Goal: Task Accomplishment & Management: Manage account settings

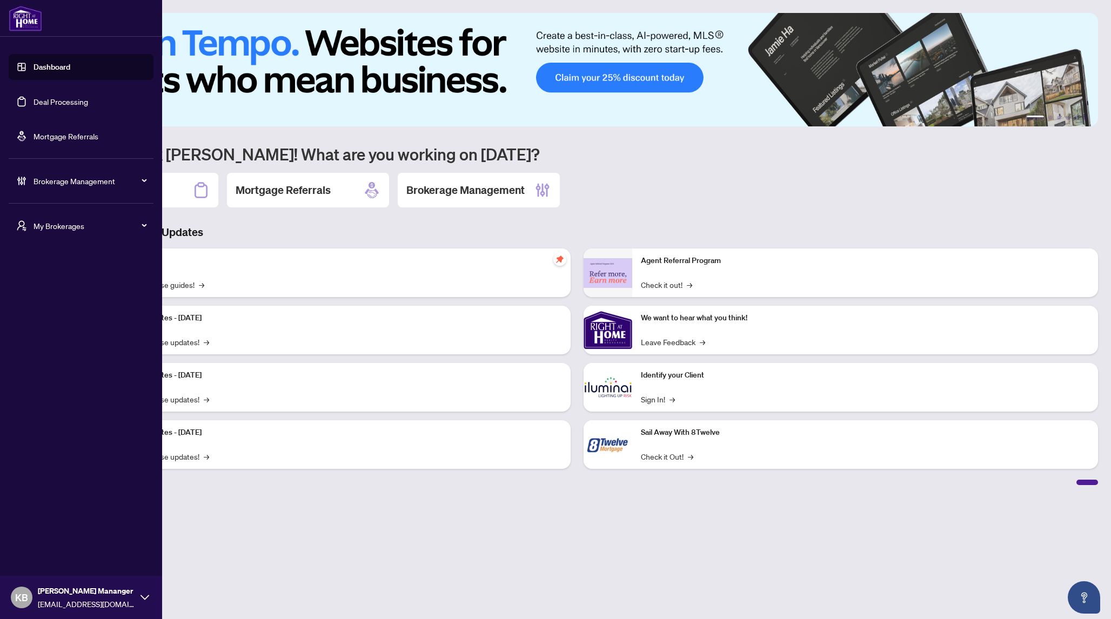
click at [67, 224] on span "My Brokerages" at bounding box center [89, 226] width 112 height 12
click at [51, 228] on span "My Brokerages" at bounding box center [89, 226] width 112 height 12
click at [70, 185] on span "Brokerage Management" at bounding box center [89, 181] width 112 height 12
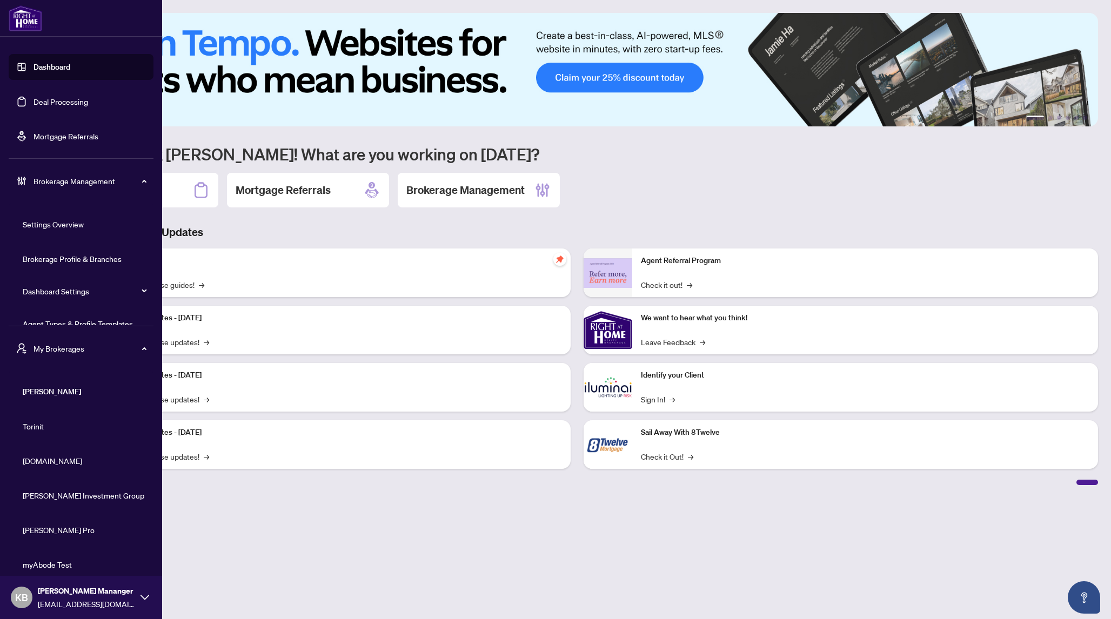
click at [71, 321] on link "Agent Types & Profile Templates" at bounding box center [78, 324] width 110 height 10
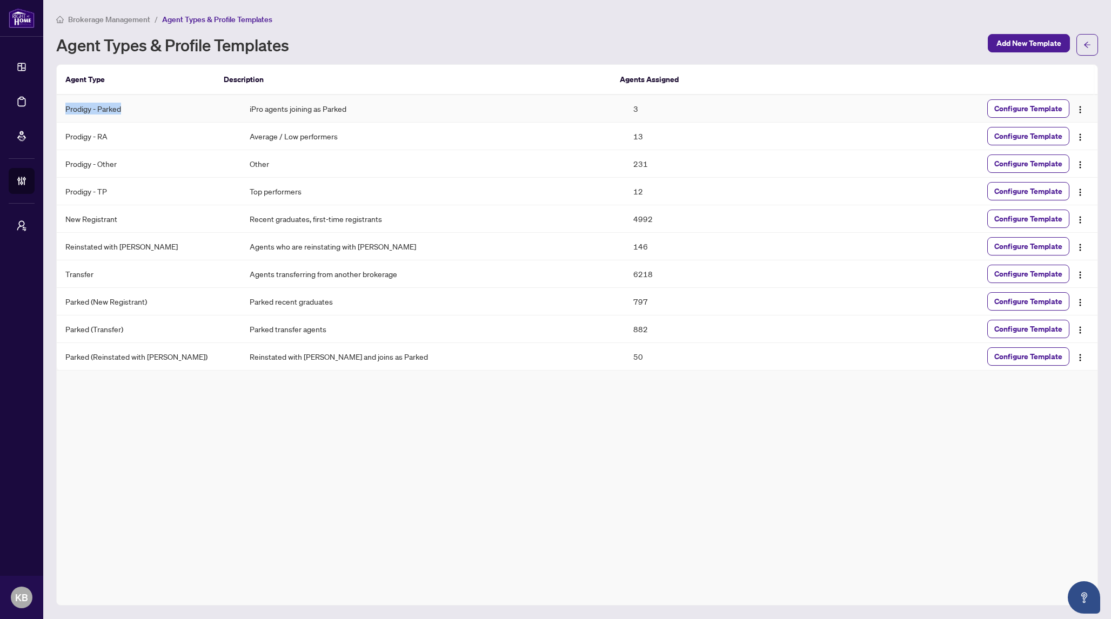
drag, startPoint x: 68, startPoint y: 109, endPoint x: 120, endPoint y: 110, distance: 52.4
click at [121, 110] on td "Prodigy - Parked" at bounding box center [149, 109] width 184 height 28
click at [66, 138] on td "Prodigy - RA" at bounding box center [149, 137] width 184 height 28
drag, startPoint x: 66, startPoint y: 138, endPoint x: 125, endPoint y: 136, distance: 58.9
click at [125, 136] on td "Prodigy - RA" at bounding box center [149, 137] width 184 height 28
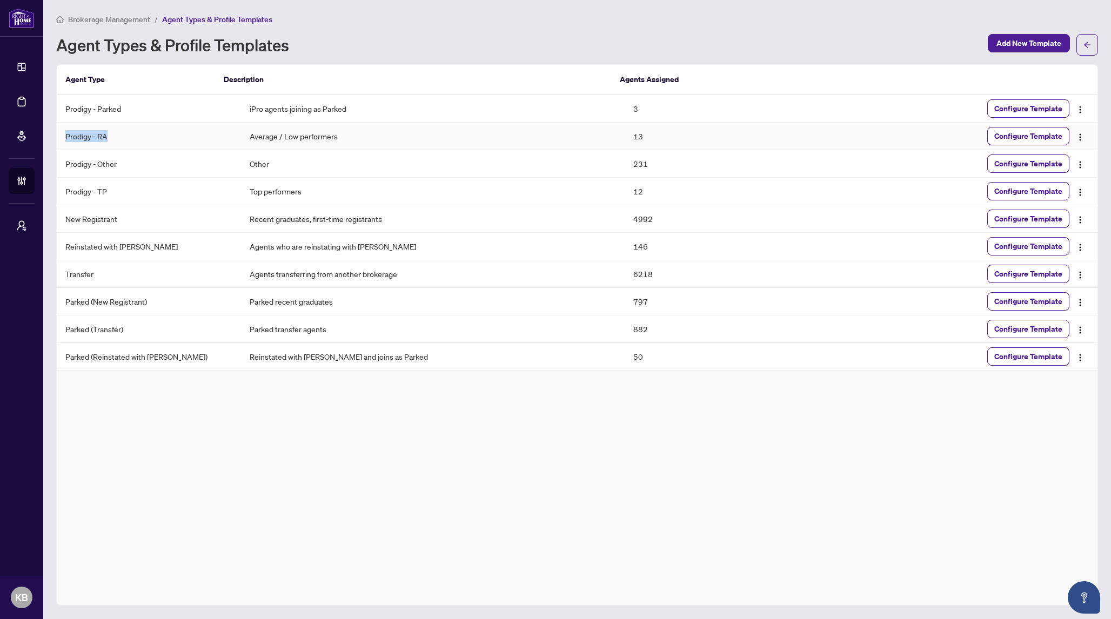
click at [123, 136] on td "Prodigy - RA" at bounding box center [149, 137] width 184 height 28
drag, startPoint x: 123, startPoint y: 136, endPoint x: 67, endPoint y: 139, distance: 55.7
click at [68, 139] on td "Prodigy - RA" at bounding box center [149, 137] width 184 height 28
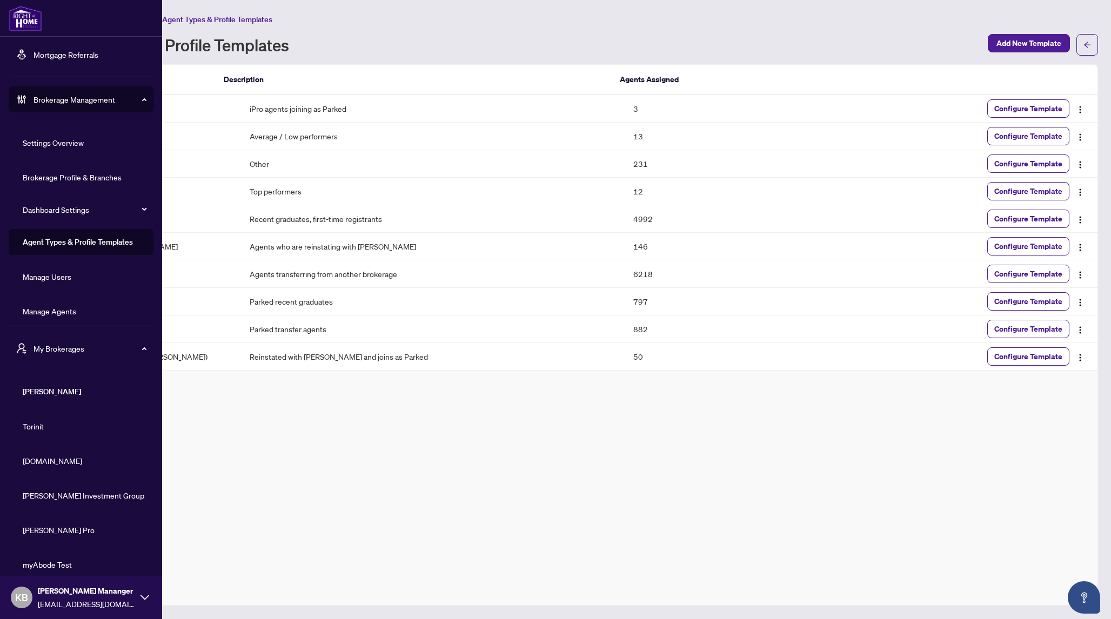
scroll to position [89, 0]
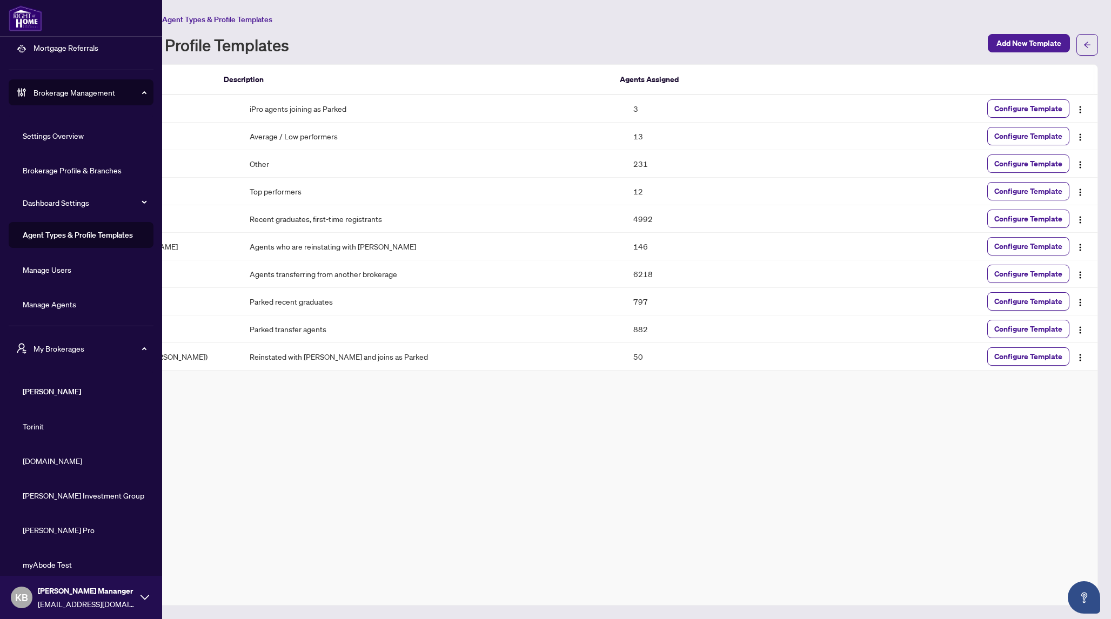
click at [60, 304] on link "Manage Agents" at bounding box center [49, 304] width 53 height 10
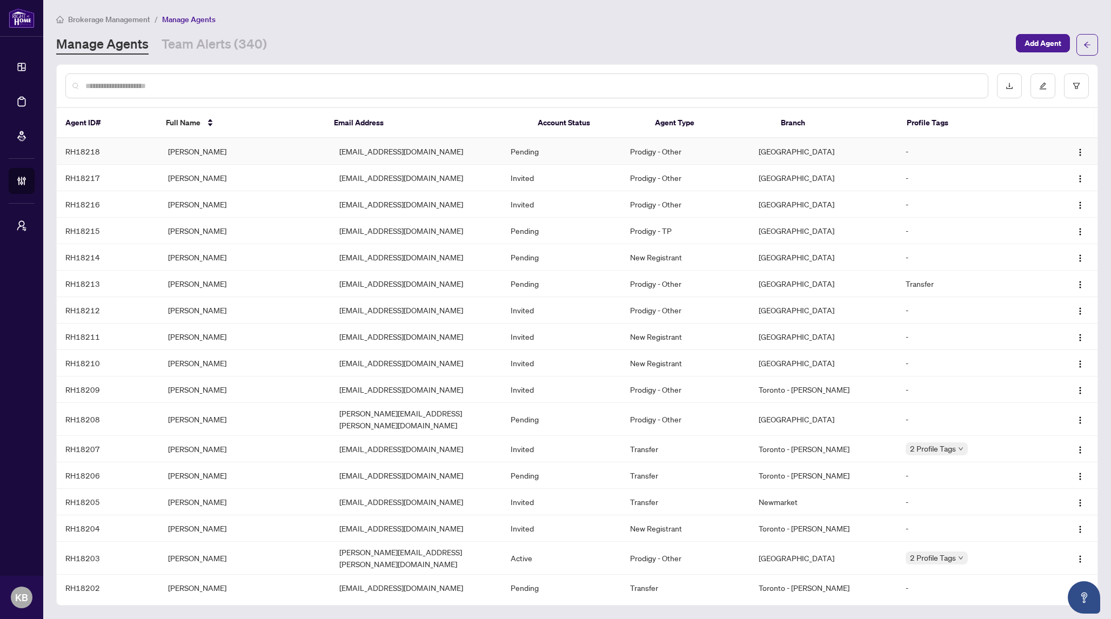
click at [434, 150] on td "ebtehalrealestate@gmail.com" at bounding box center [416, 151] width 171 height 26
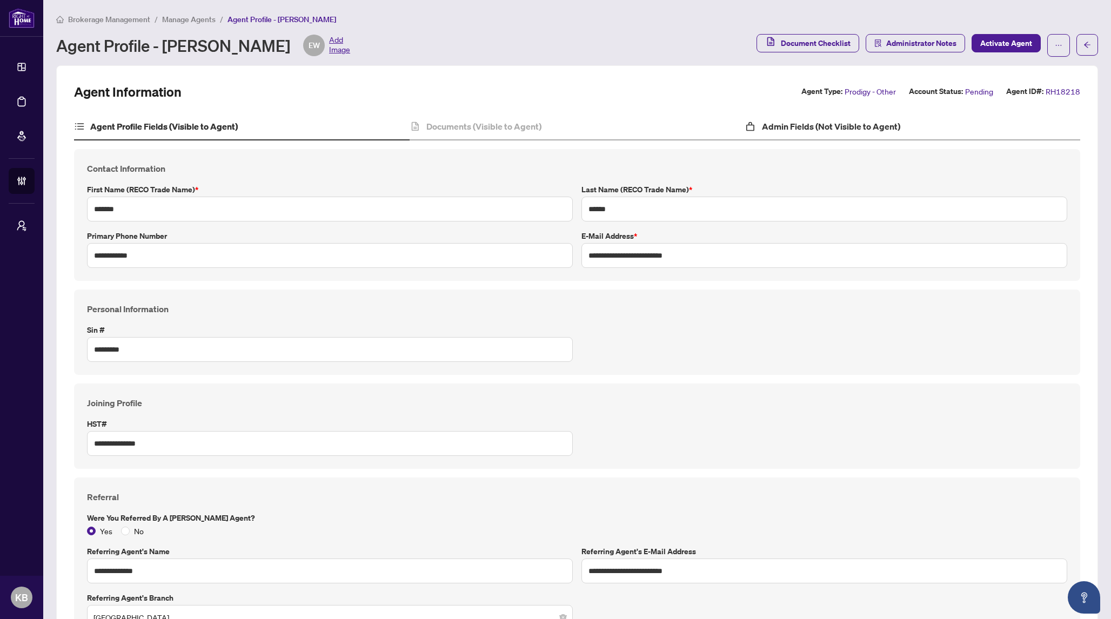
click at [833, 136] on div "Admin Fields (Not Visible to Agent)" at bounding box center [911, 126] width 335 height 27
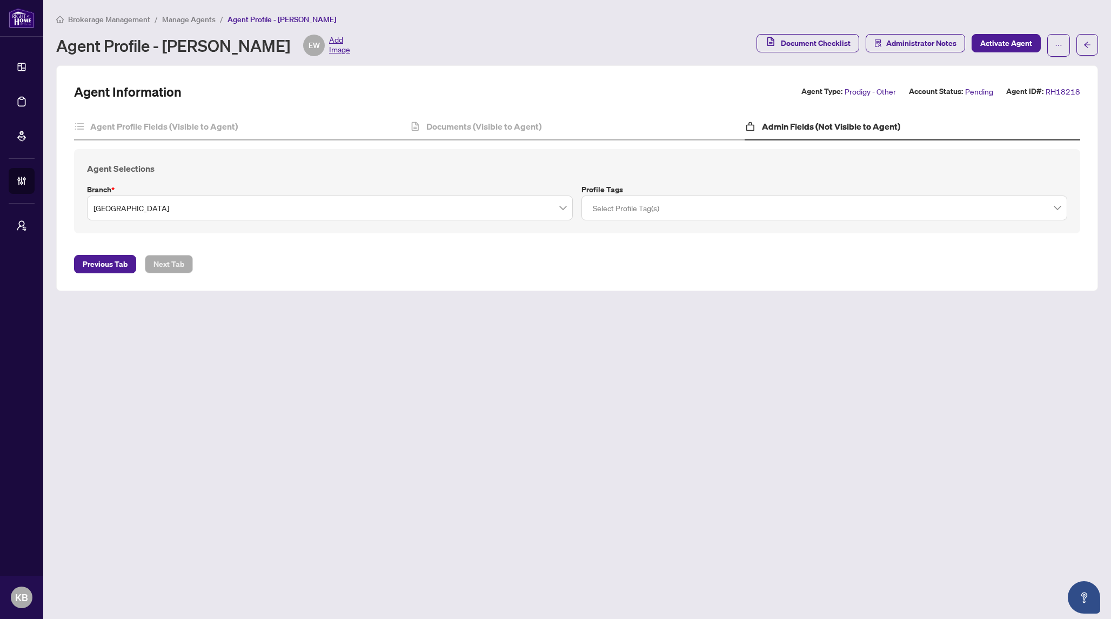
click at [566, 208] on span "Mississauga" at bounding box center [329, 208] width 473 height 21
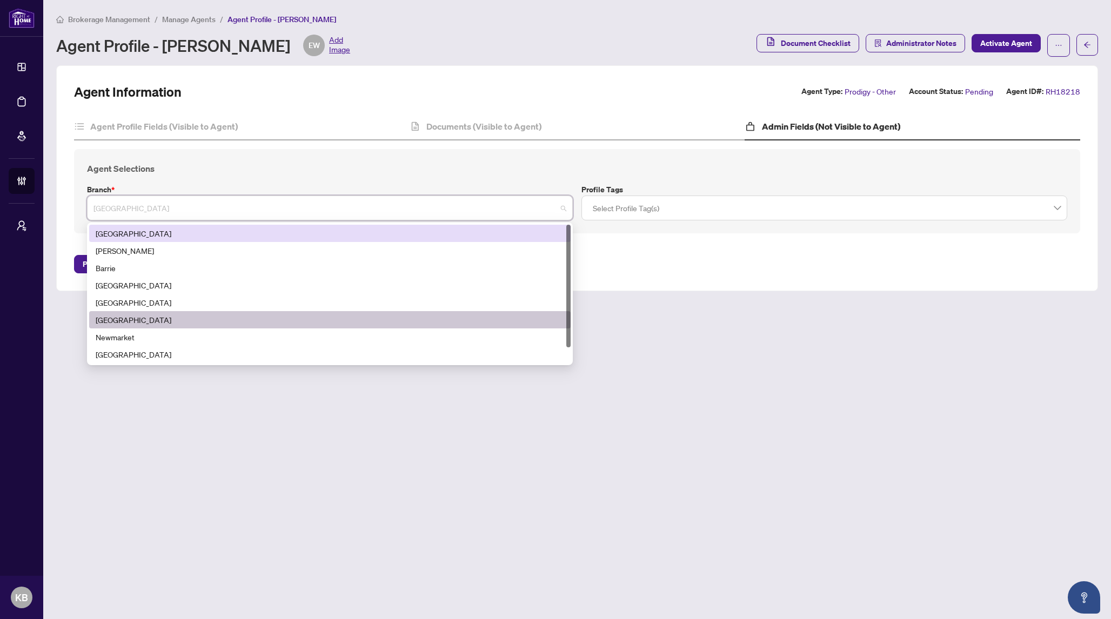
click at [709, 83] on div "Agent Information Agent Type: Prodigy - Other Account Status: Pending Agent ID#…" at bounding box center [577, 91] width 1006 height 17
